Goal: Task Accomplishment & Management: Manage account settings

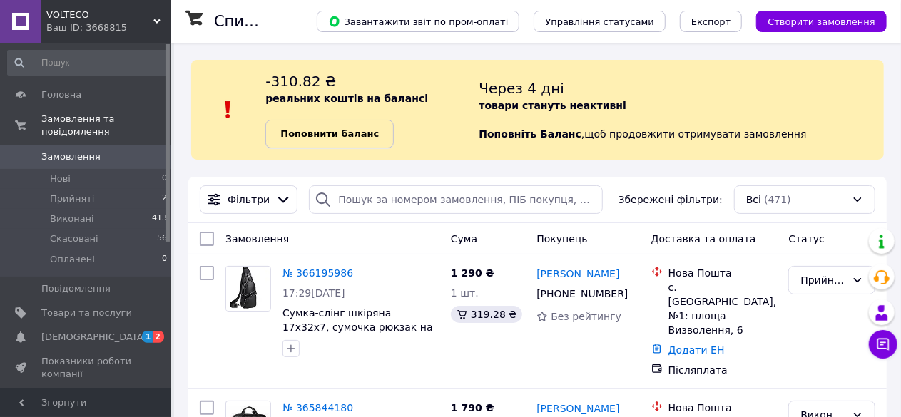
click at [344, 139] on b "Поповнити баланс" at bounding box center [329, 133] width 98 height 11
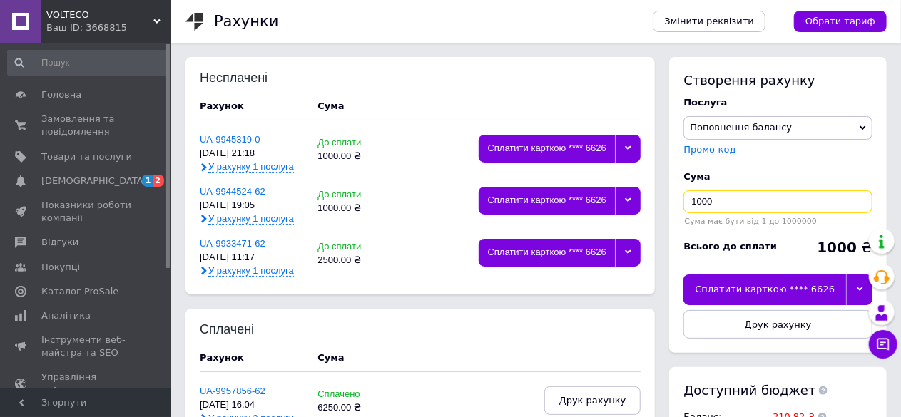
click at [718, 208] on input "1000" at bounding box center [777, 201] width 189 height 23
type input "500"
click at [864, 284] on div at bounding box center [859, 290] width 26 height 30
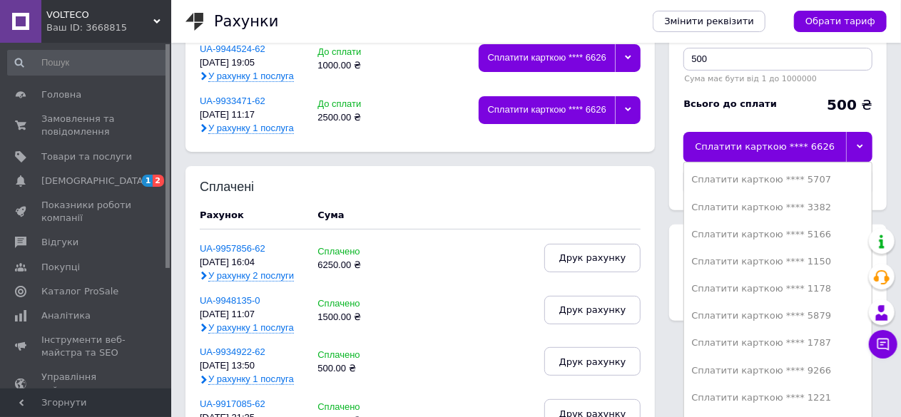
scroll to position [285, 0]
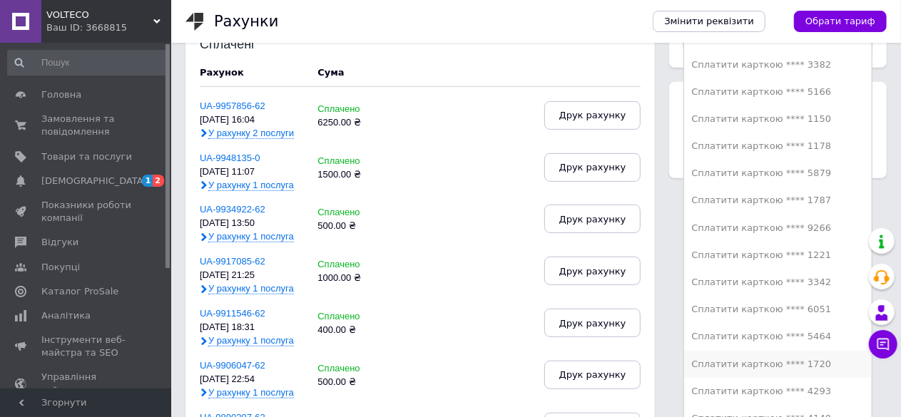
click at [787, 371] on li "Сплатити карткою **** 1720" at bounding box center [778, 364] width 188 height 27
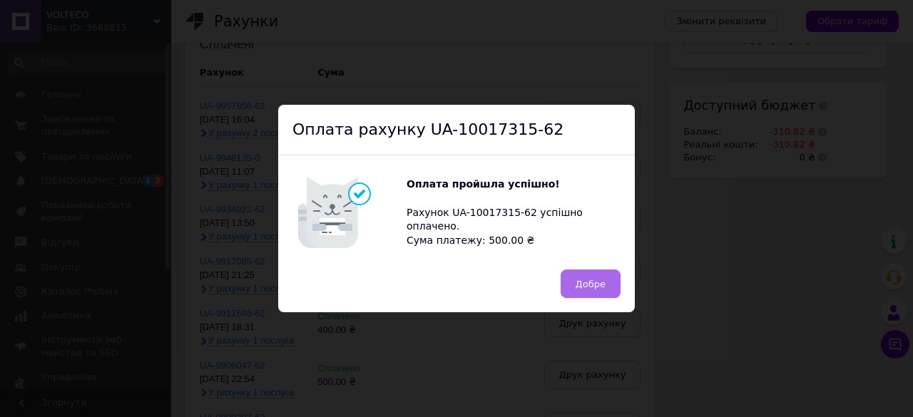
click at [597, 285] on span "Добре" at bounding box center [591, 284] width 30 height 11
